Goal: Transaction & Acquisition: Purchase product/service

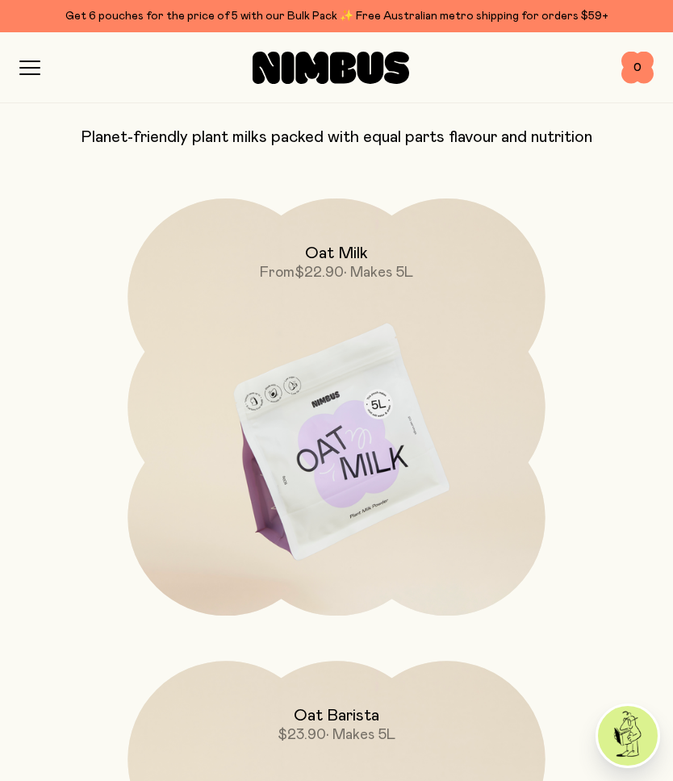
scroll to position [125, 0]
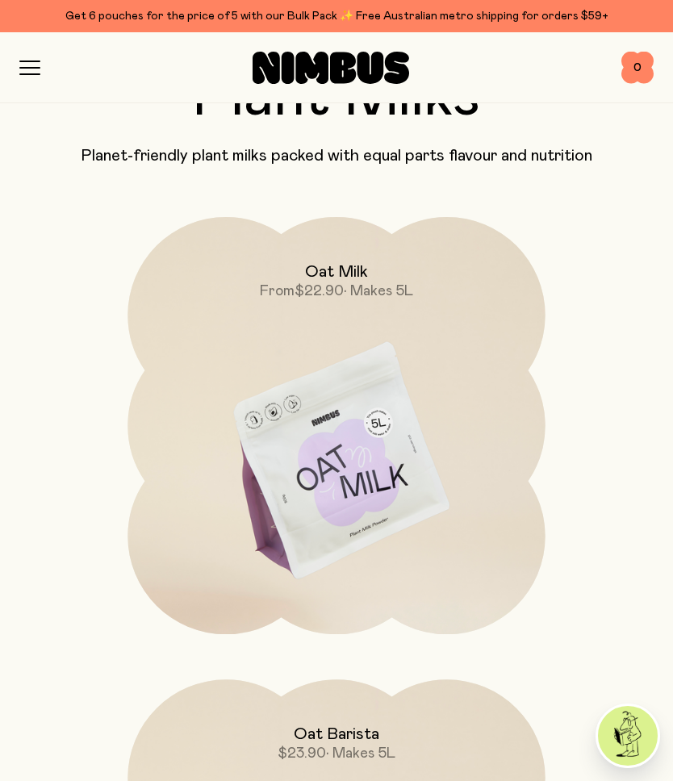
click at [385, 443] on img at bounding box center [336, 462] width 417 height 491
click at [344, 486] on img at bounding box center [336, 462] width 417 height 491
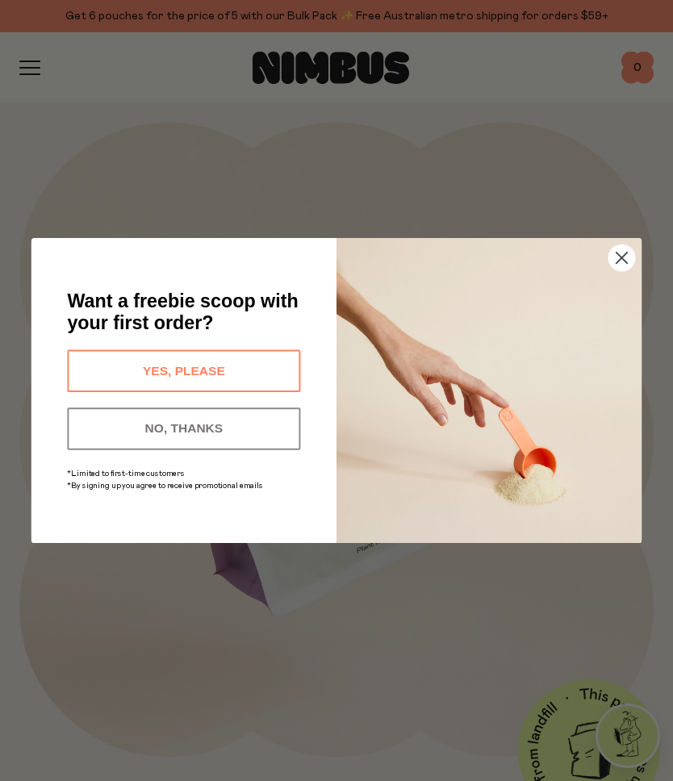
click at [193, 362] on button "YES, PLEASE" at bounding box center [183, 371] width 233 height 42
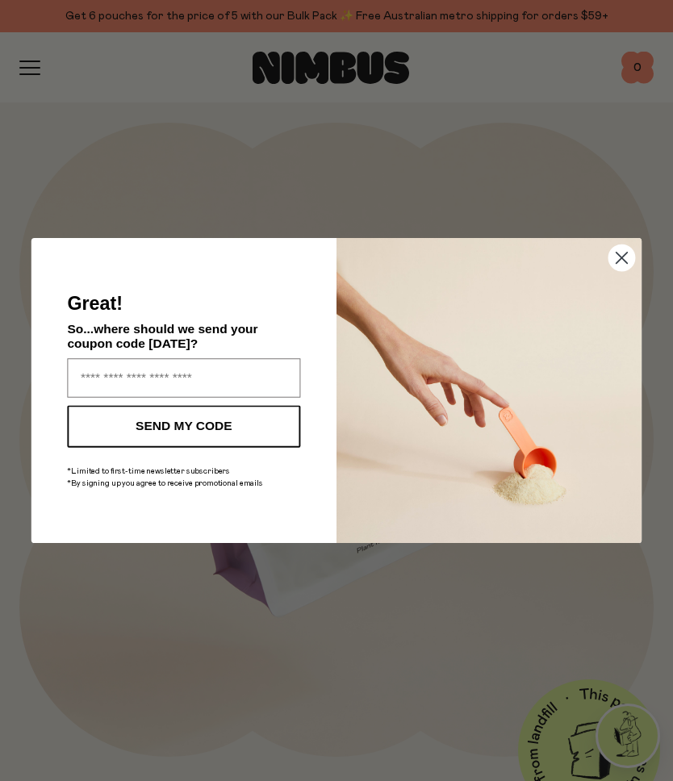
click at [162, 372] on input "Enter your email address" at bounding box center [183, 377] width 233 height 39
type input "**********"
click at [191, 417] on button "SEND MY CODE" at bounding box center [183, 426] width 233 height 42
click at [200, 430] on div "SEND MY CODE" at bounding box center [184, 430] width 243 height 50
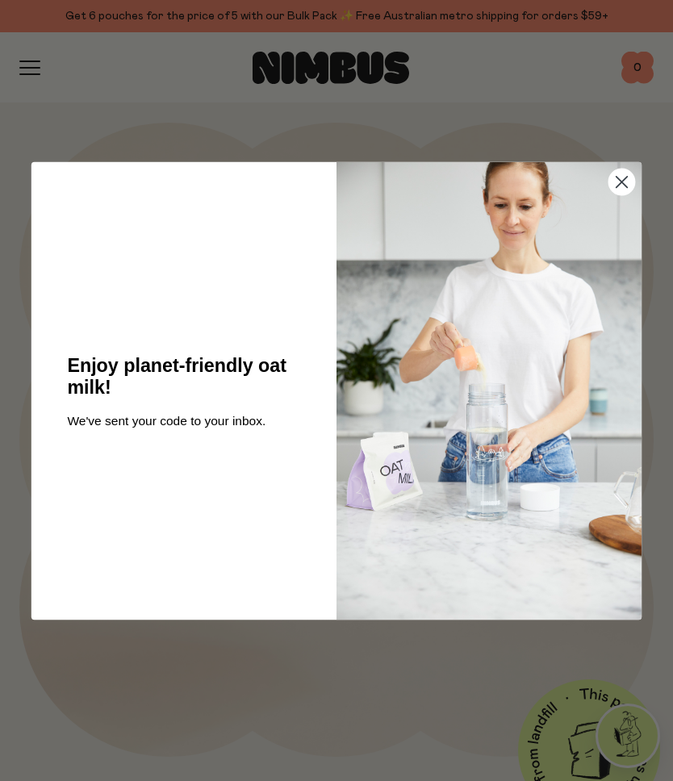
click at [623, 258] on img "POPUP Form" at bounding box center [489, 390] width 305 height 458
click at [626, 182] on circle "Close dialog" at bounding box center [622, 182] width 26 height 26
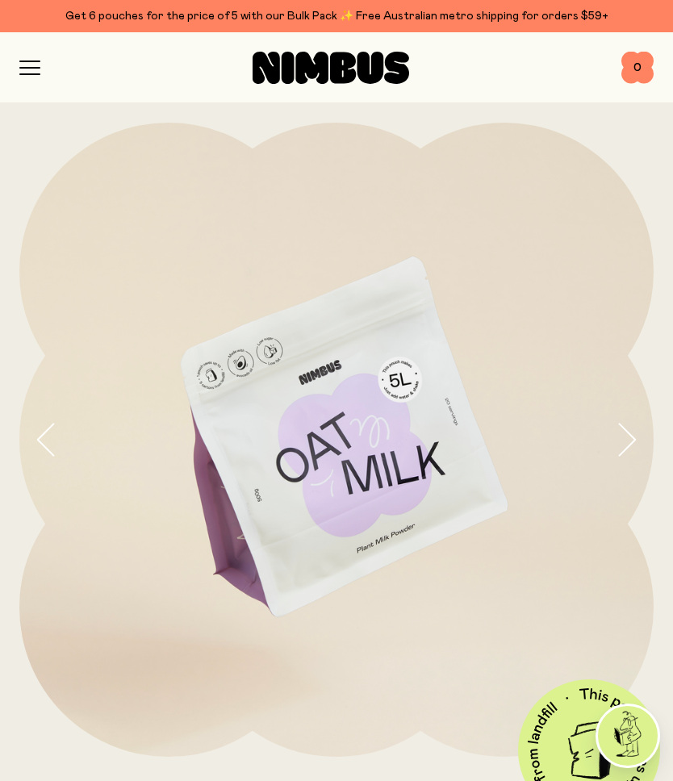
click at [632, 439] on icon "button" at bounding box center [626, 440] width 23 height 34
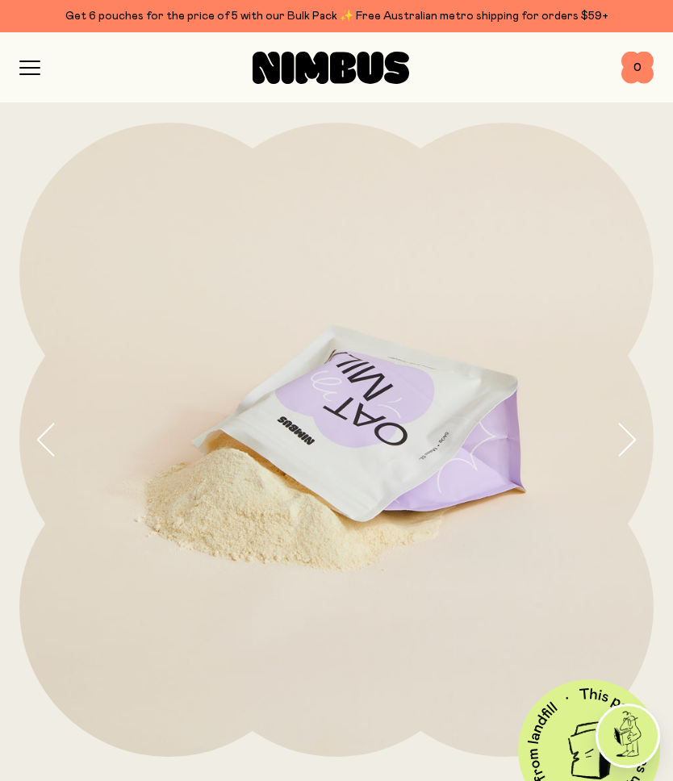
click at [626, 438] on icon "button" at bounding box center [626, 440] width 23 height 34
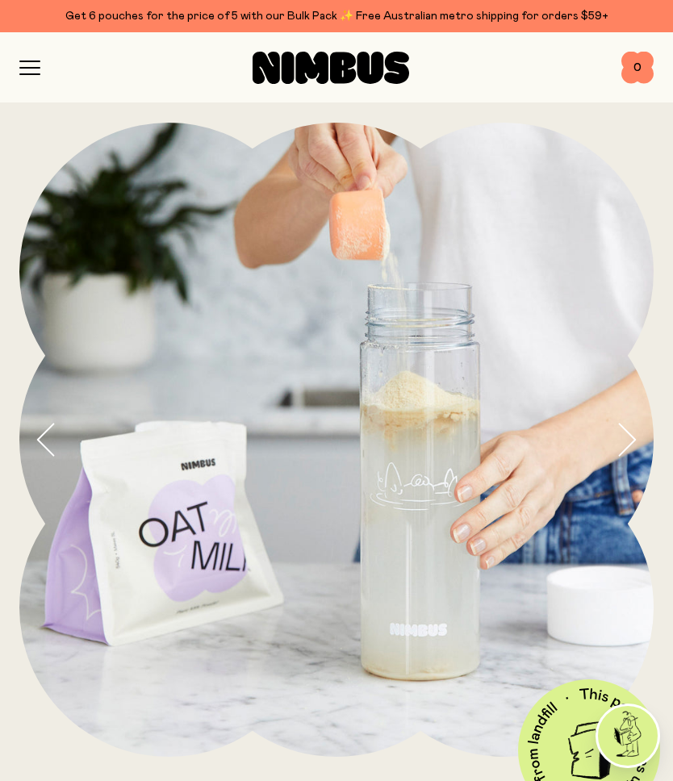
click at [630, 434] on icon "button" at bounding box center [628, 439] width 16 height 31
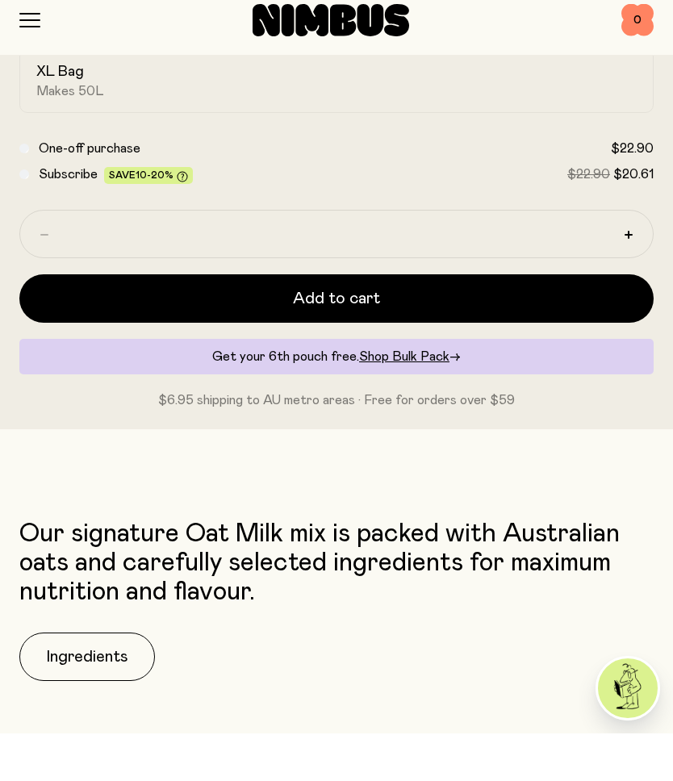
scroll to position [939, 0]
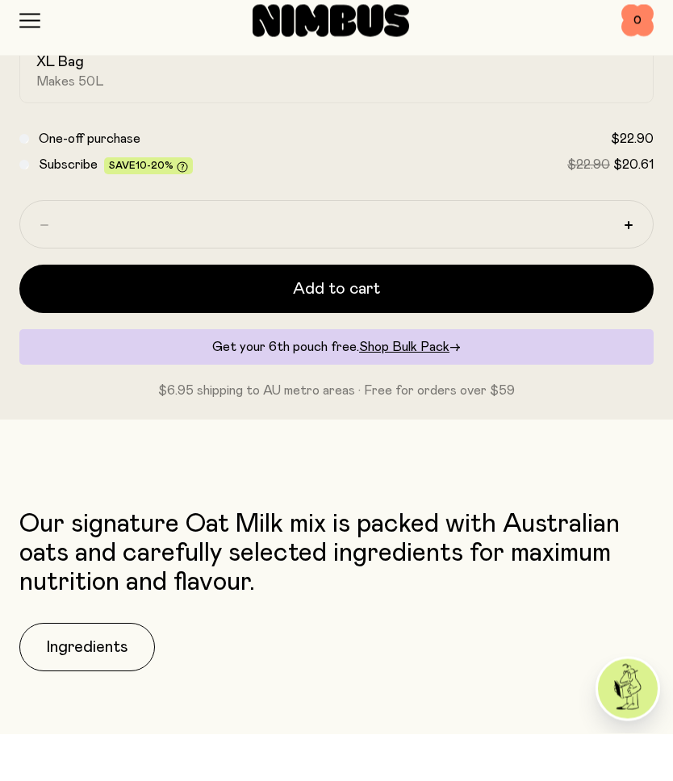
click at [82, 671] on button "Ingredients" at bounding box center [87, 695] width 136 height 48
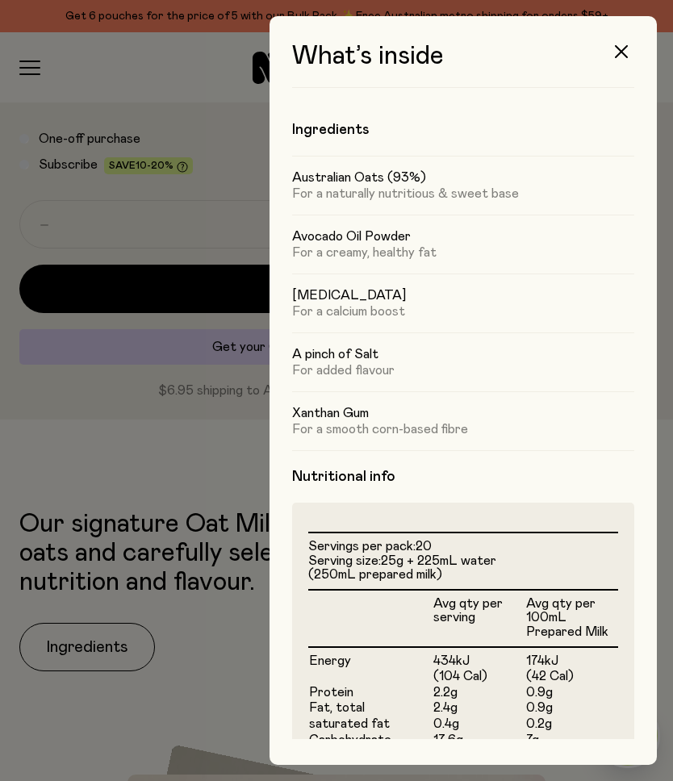
scroll to position [0, 0]
click at [625, 53] on icon "button" at bounding box center [621, 51] width 13 height 13
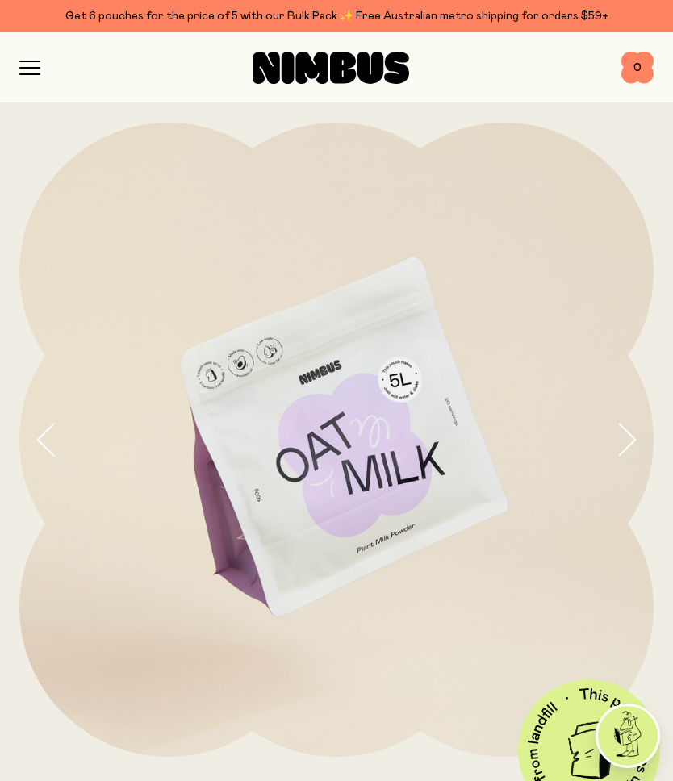
scroll to position [938, 0]
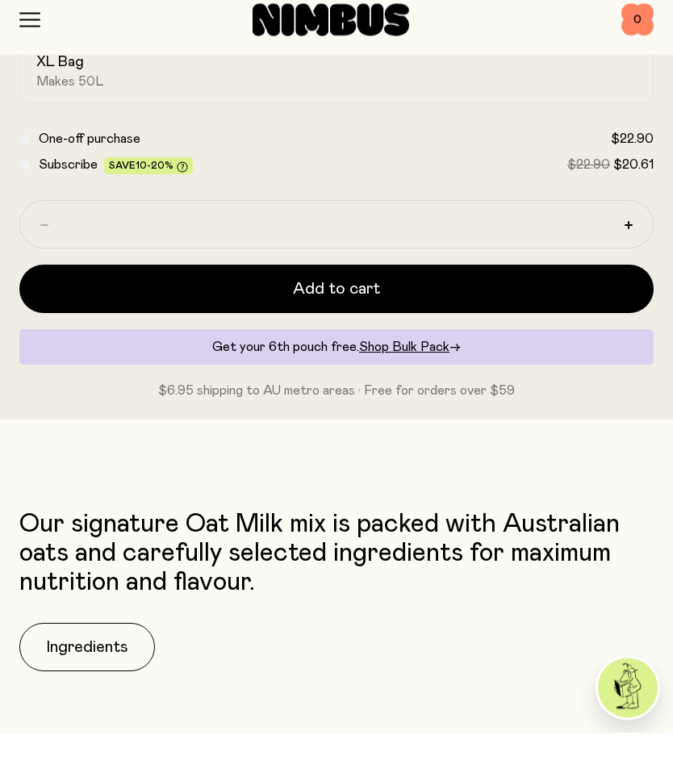
click at [349, 326] on span "Add to cart" at bounding box center [336, 337] width 87 height 23
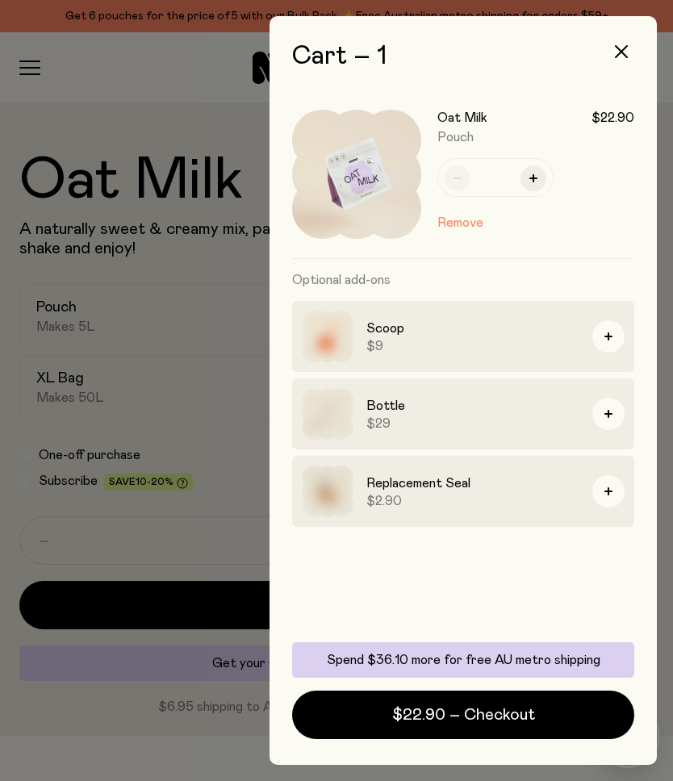
scroll to position [70, 0]
click at [626, 49] on icon "button" at bounding box center [621, 51] width 13 height 13
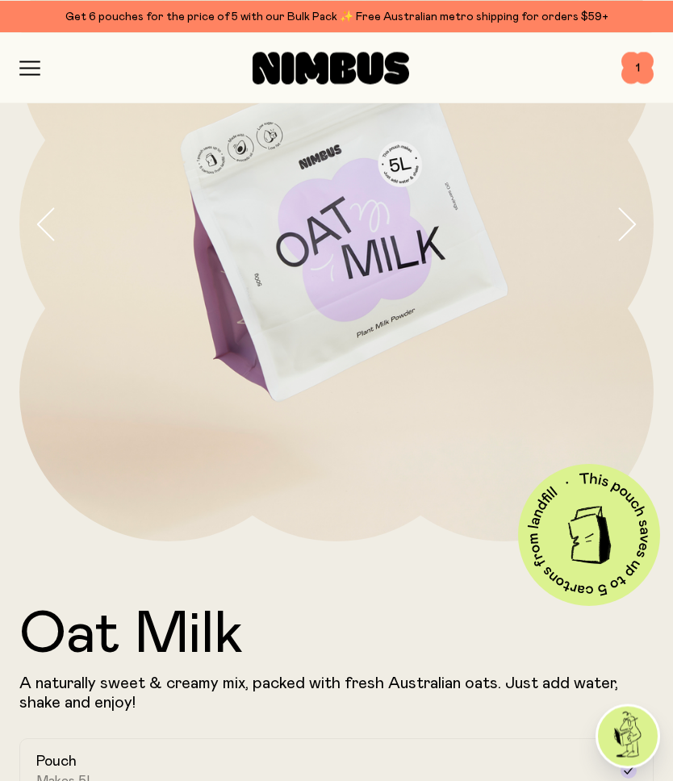
scroll to position [0, 0]
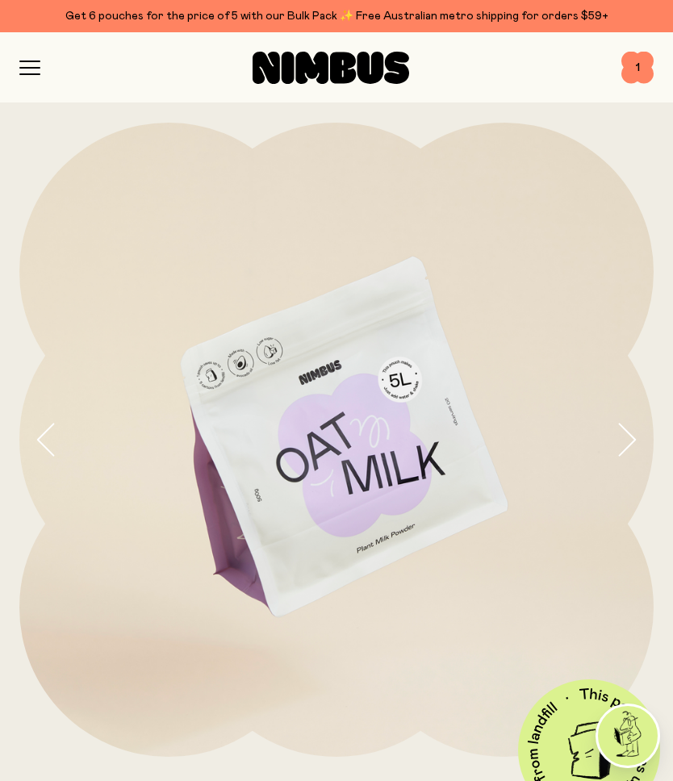
click at [39, 65] on icon "button" at bounding box center [29, 68] width 21 height 15
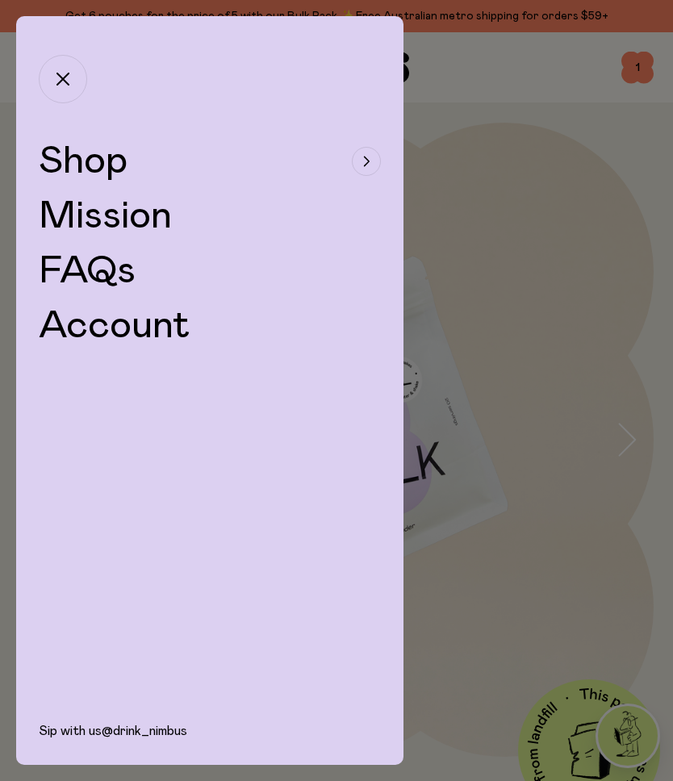
click at [361, 165] on div "button" at bounding box center [366, 161] width 29 height 29
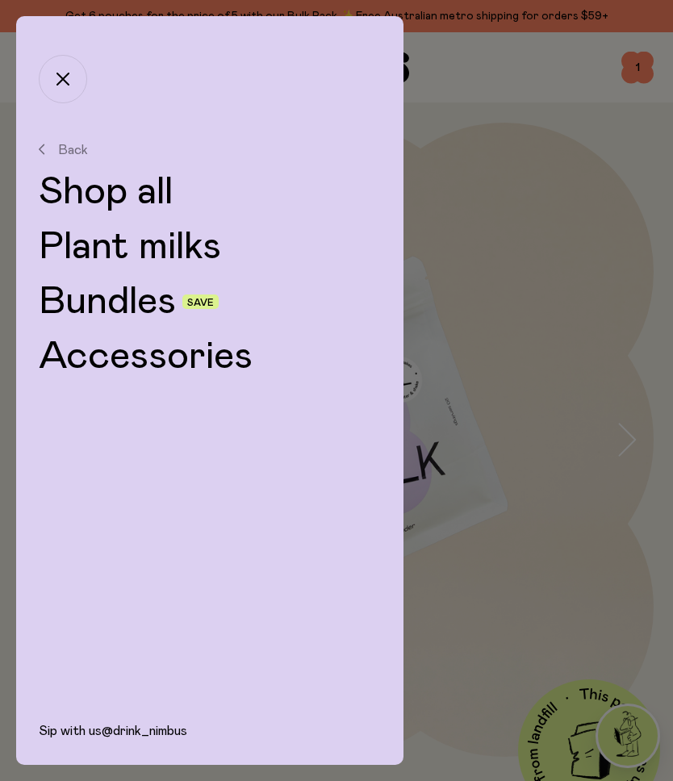
click at [127, 188] on link "Shop all" at bounding box center [210, 192] width 342 height 39
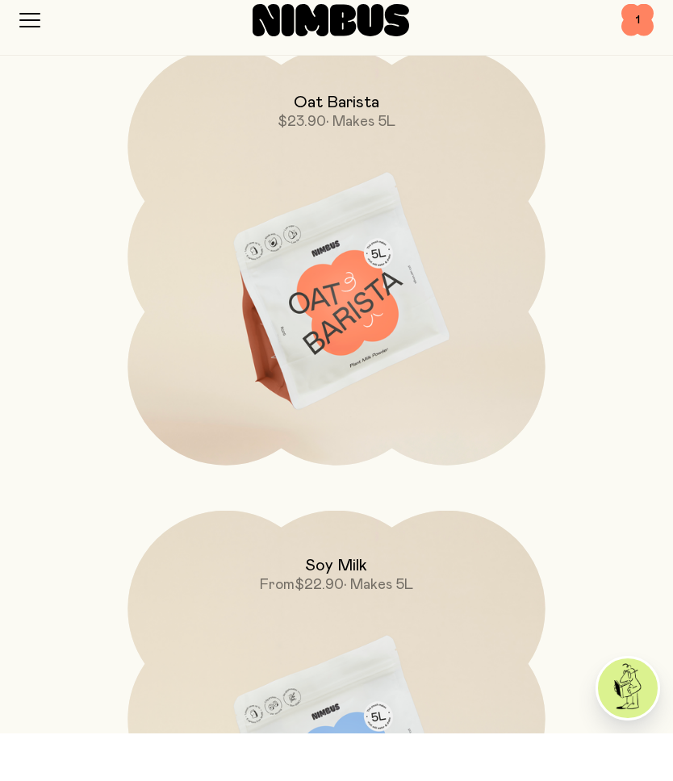
scroll to position [710, 0]
click at [320, 293] on img at bounding box center [336, 340] width 417 height 491
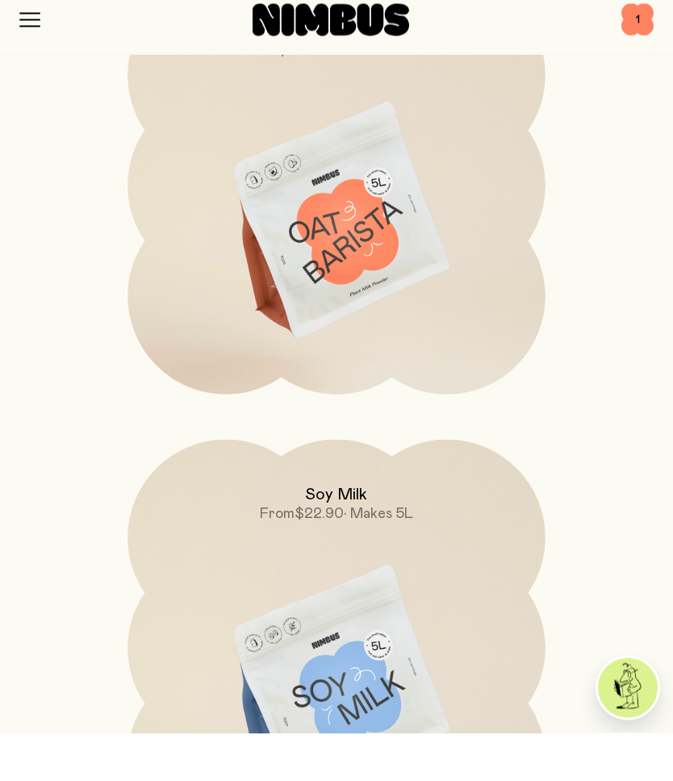
click at [331, 249] on img at bounding box center [336, 270] width 417 height 491
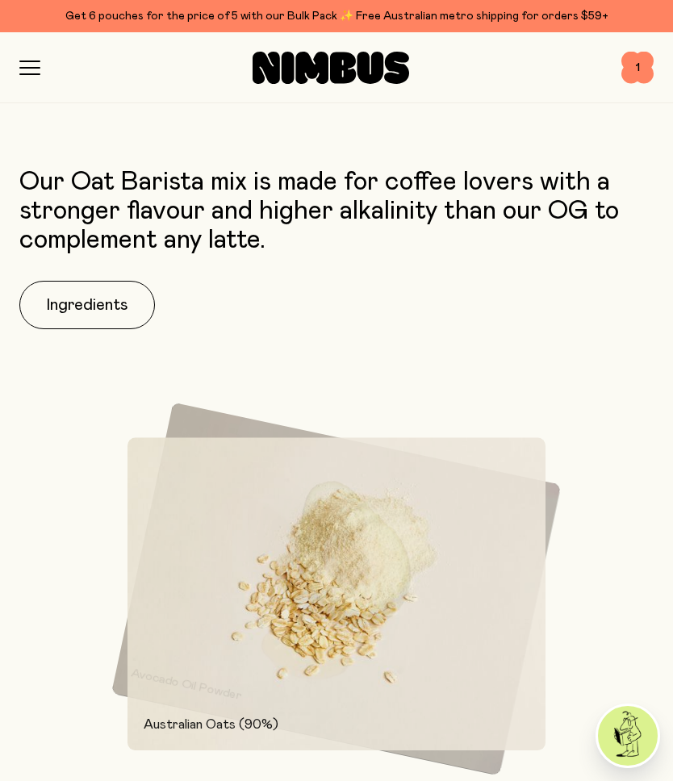
scroll to position [1268, 0]
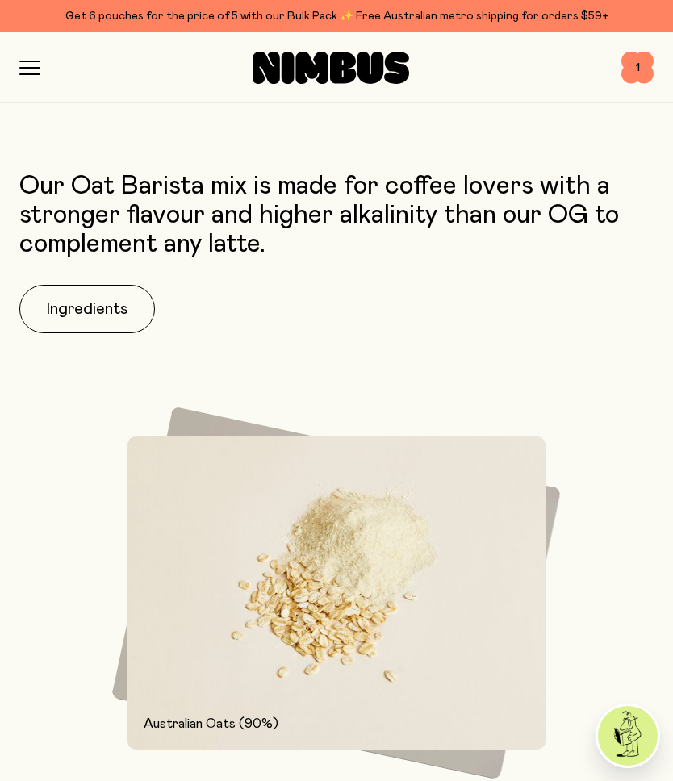
click at [67, 308] on button "Ingredients" at bounding box center [87, 309] width 136 height 48
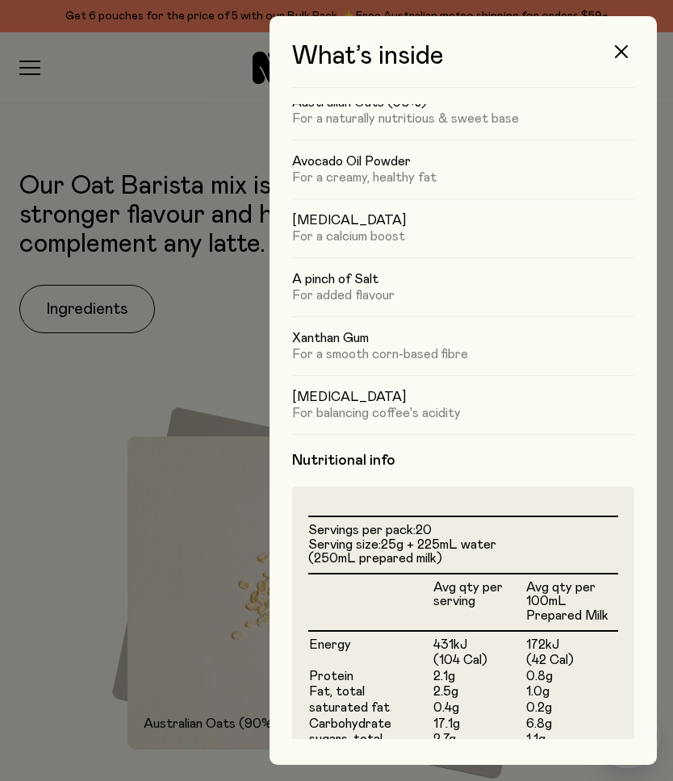
scroll to position [62, 0]
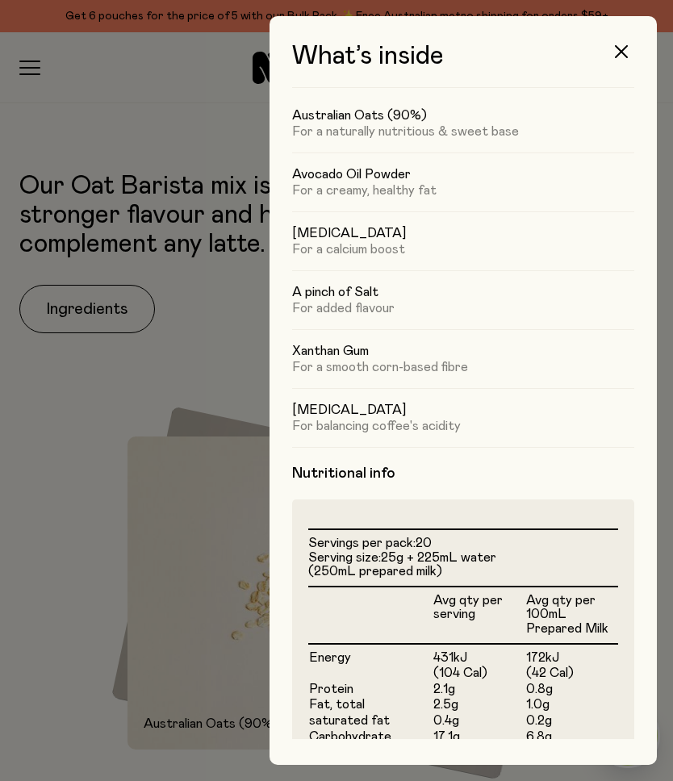
click at [616, 44] on button "button" at bounding box center [621, 51] width 39 height 39
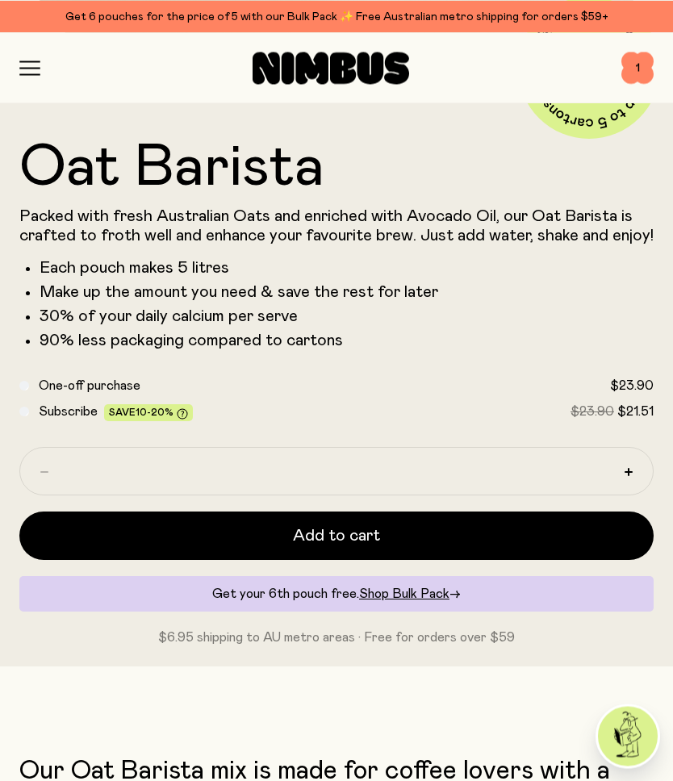
scroll to position [682, 0]
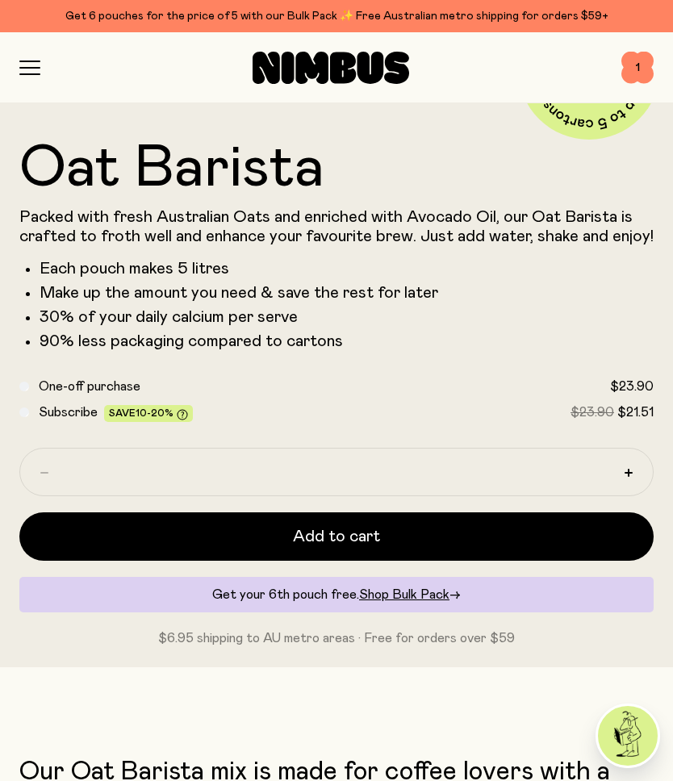
click at [348, 531] on span "Add to cart" at bounding box center [336, 537] width 87 height 23
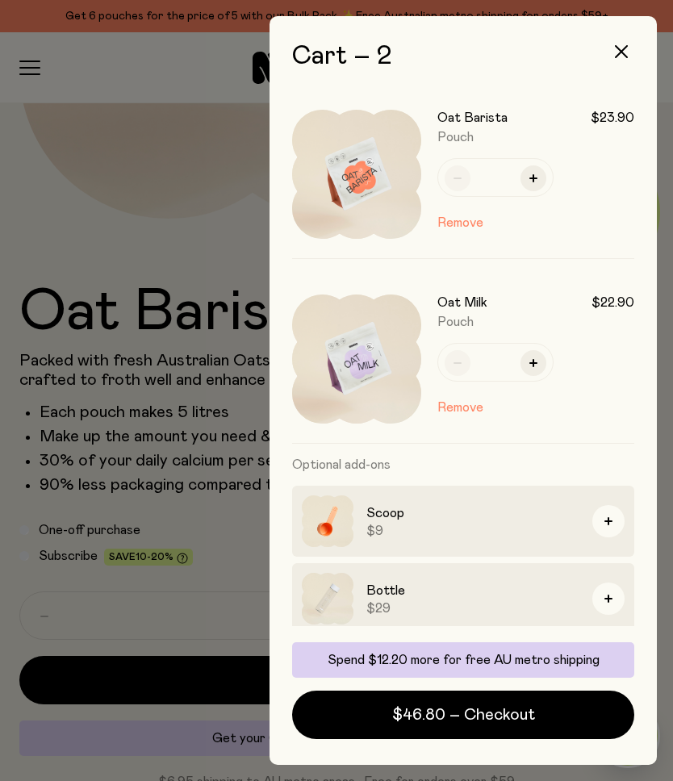
scroll to position [70, 0]
click at [618, 37] on button "button" at bounding box center [621, 51] width 39 height 39
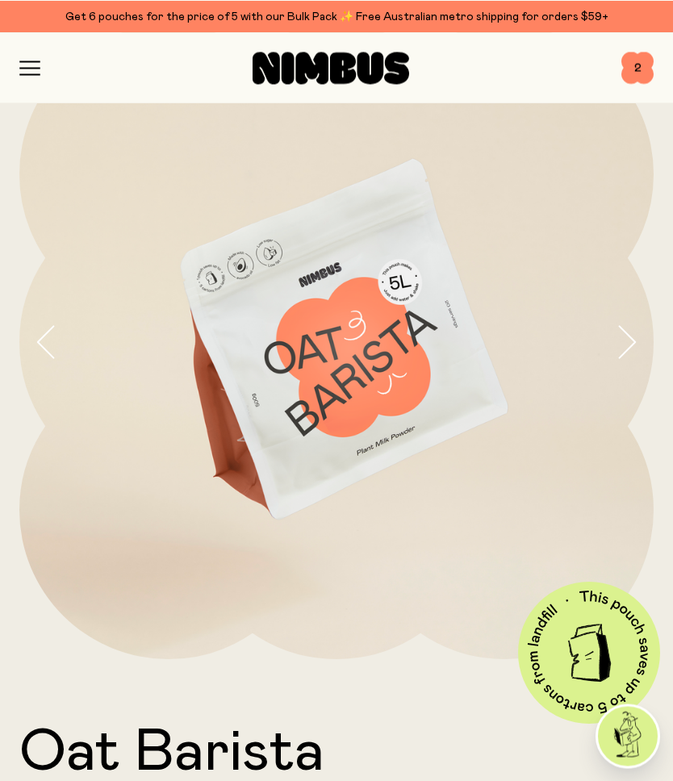
scroll to position [0, 0]
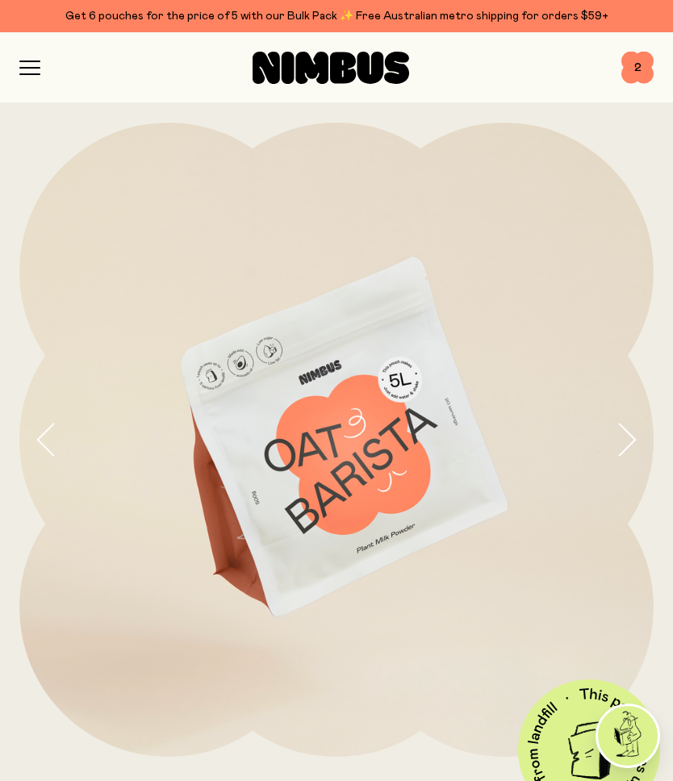
click at [32, 69] on icon "button" at bounding box center [29, 68] width 21 height 15
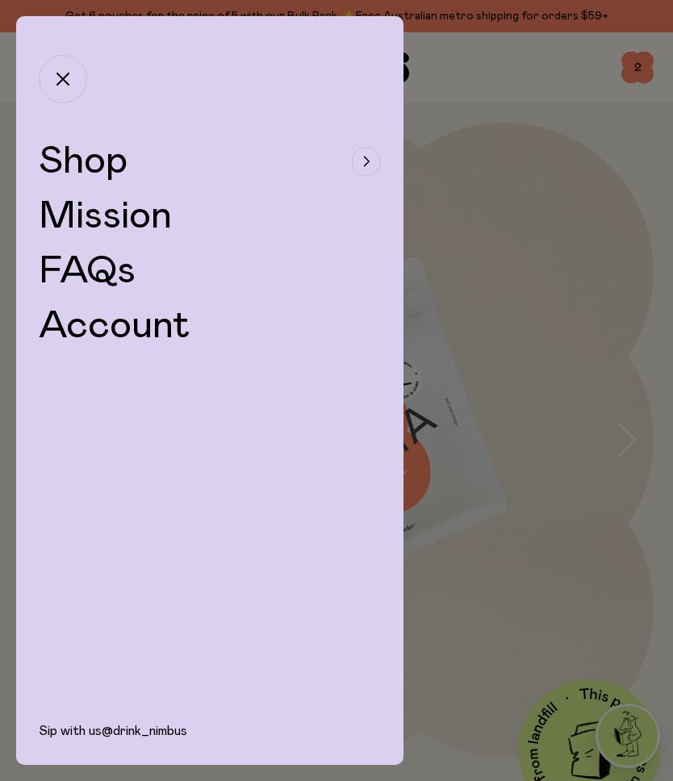
click at [105, 157] on span "Shop" at bounding box center [83, 161] width 89 height 39
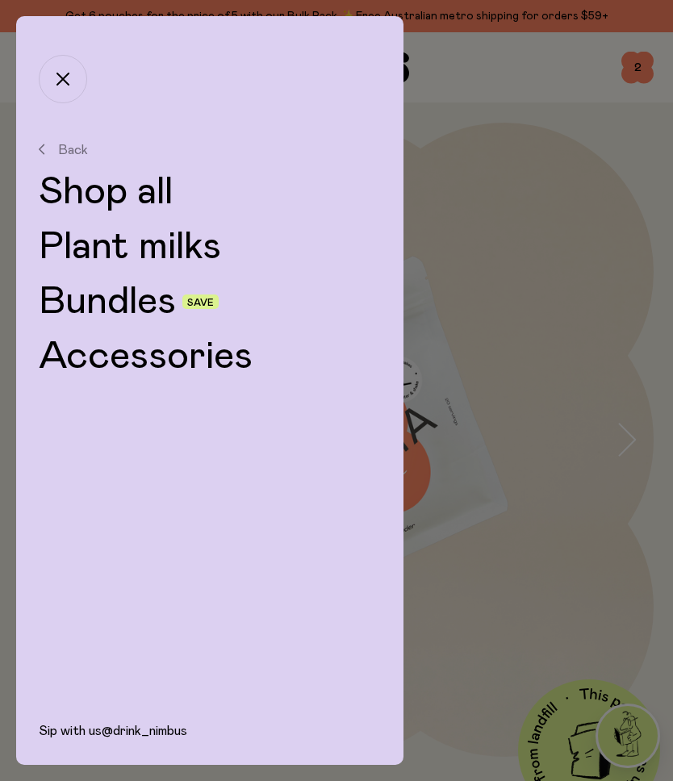
click at [133, 196] on link "Shop all" at bounding box center [210, 192] width 342 height 39
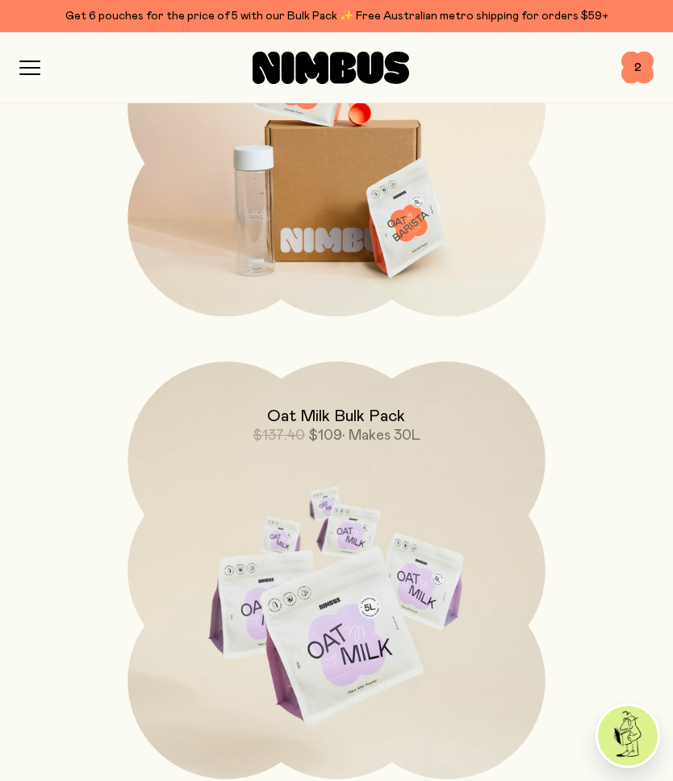
scroll to position [3484, 0]
